Goal: Check status: Check status

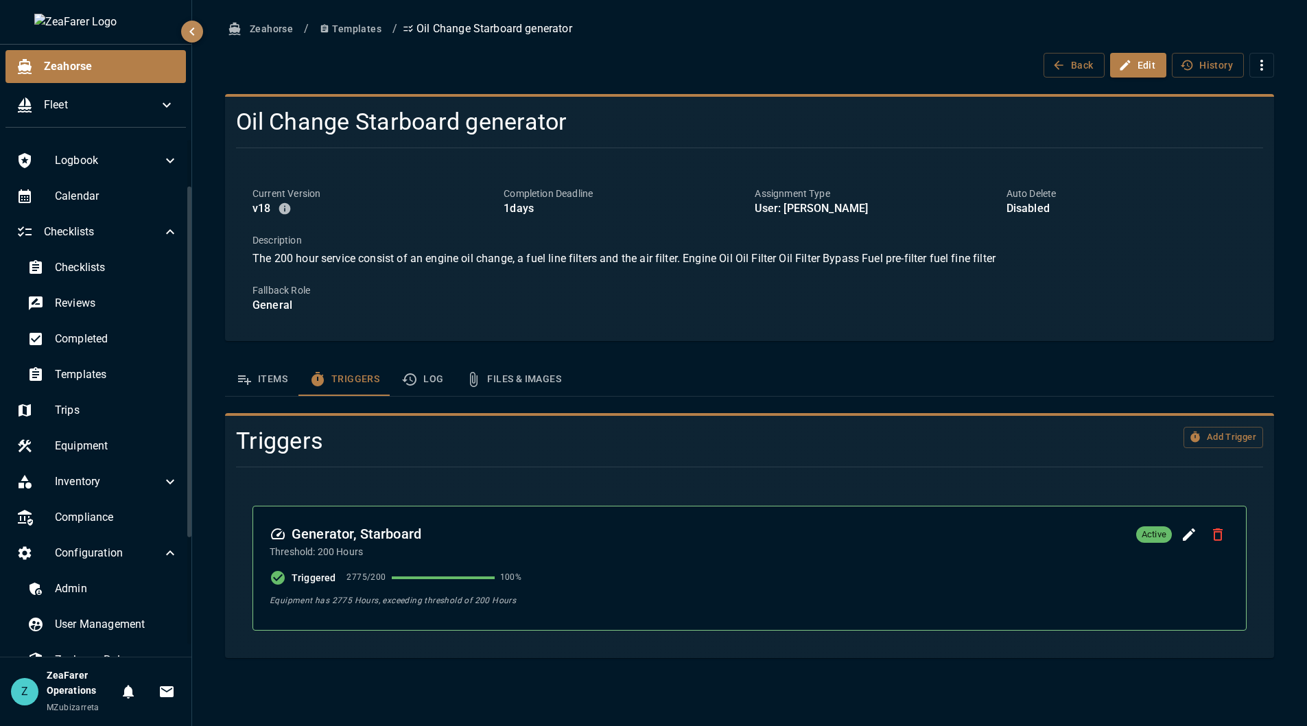
scroll to position [69, 0]
